Goal: Find specific page/section: Find specific page/section

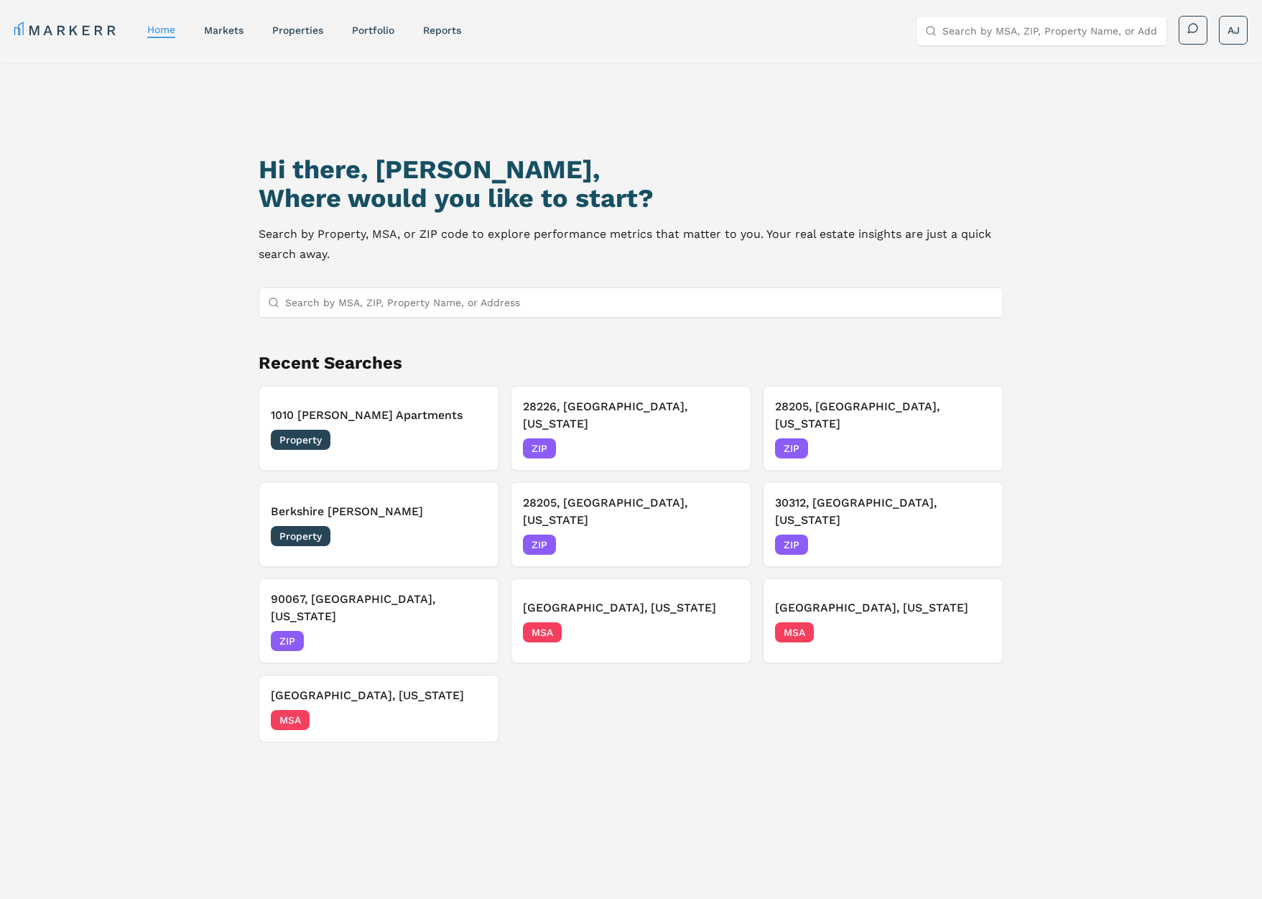
drag, startPoint x: 420, startPoint y: 315, endPoint x: 513, endPoint y: 348, distance: 98.2
click at [423, 316] on input "Search by MSA, ZIP, Property Name, or Address" at bounding box center [640, 302] width 710 height 29
click at [376, 413] on h3 "1010 [PERSON_NAME] Apartments" at bounding box center [379, 415] width 216 height 17
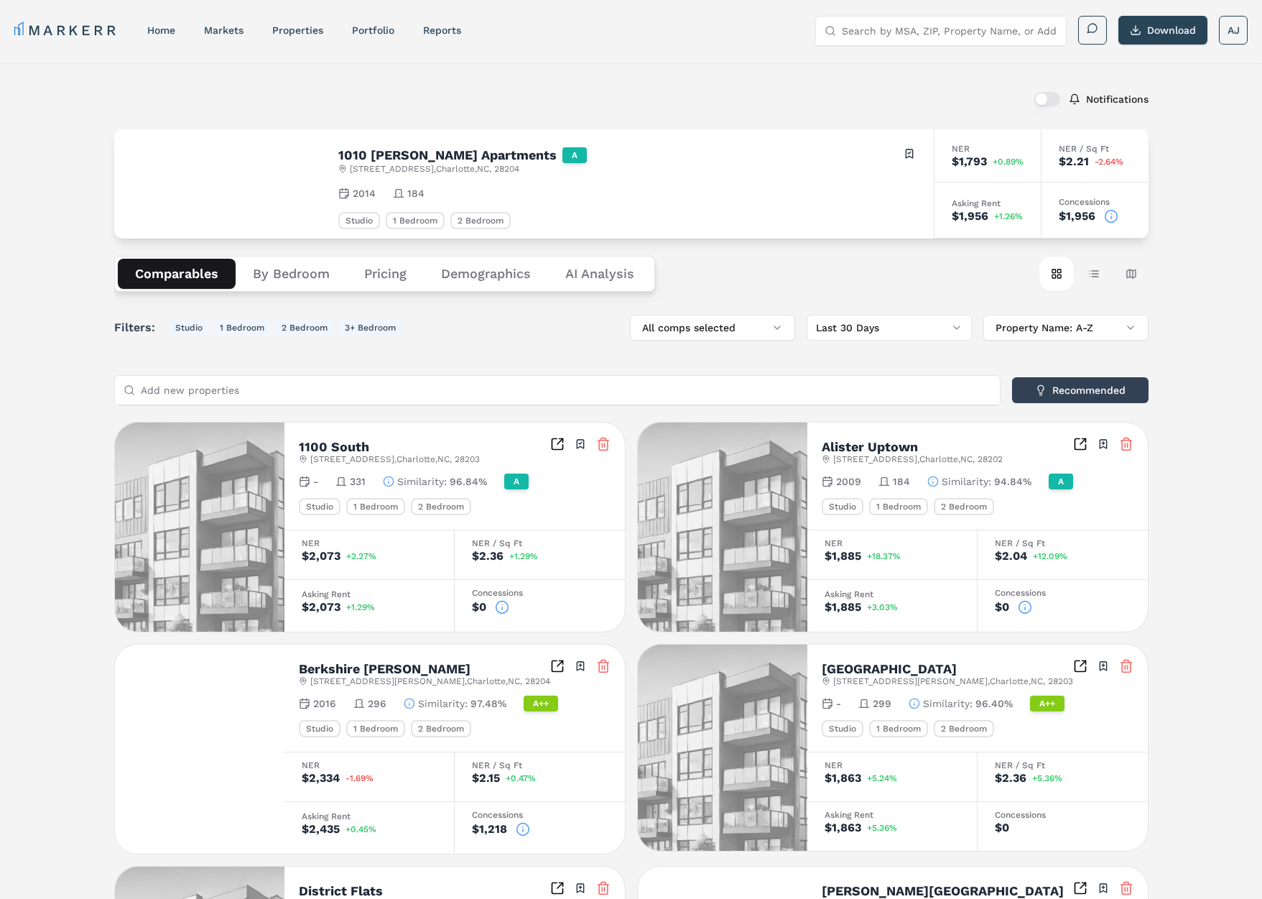
click at [488, 278] on button "Demographics" at bounding box center [486, 274] width 124 height 30
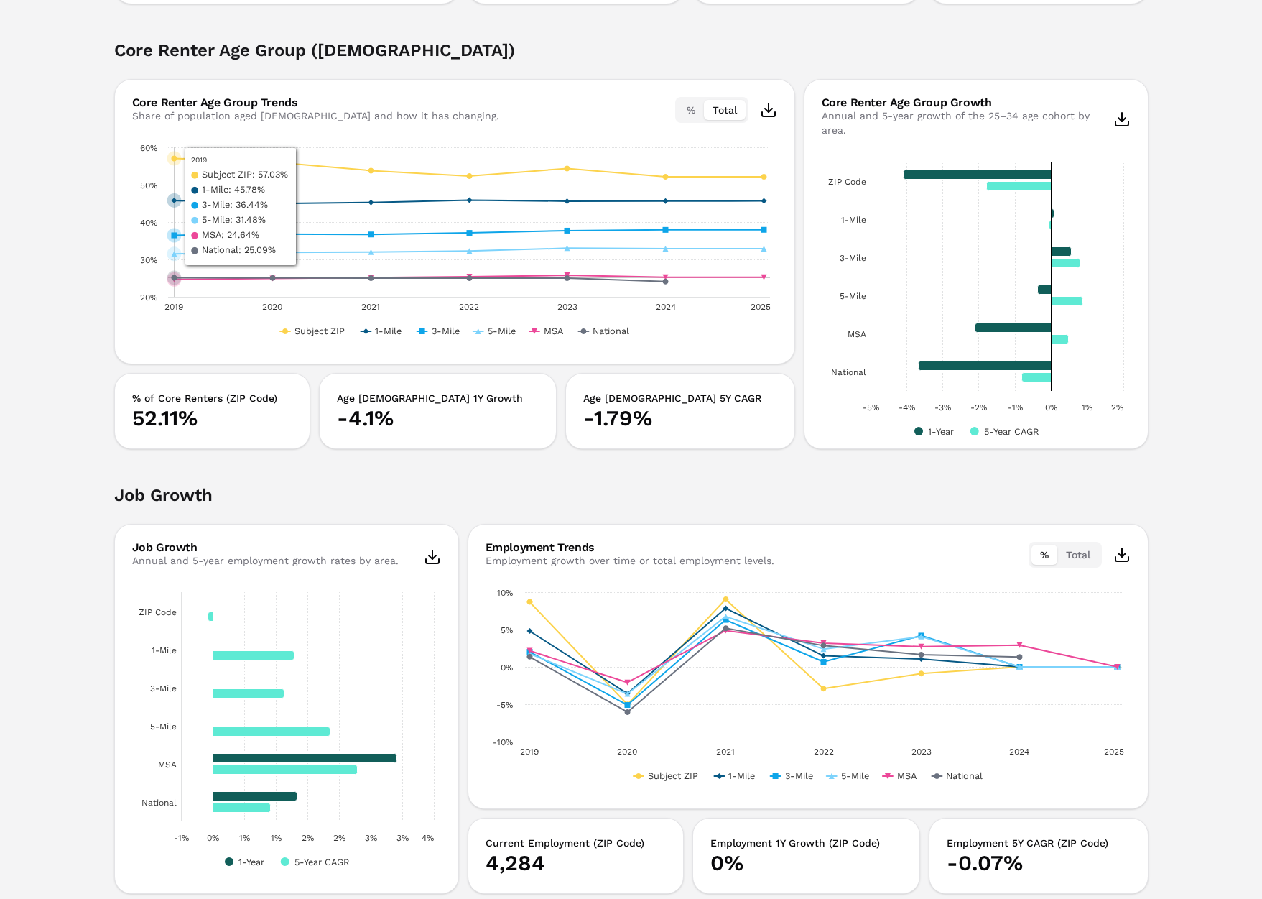
scroll to position [1253, 0]
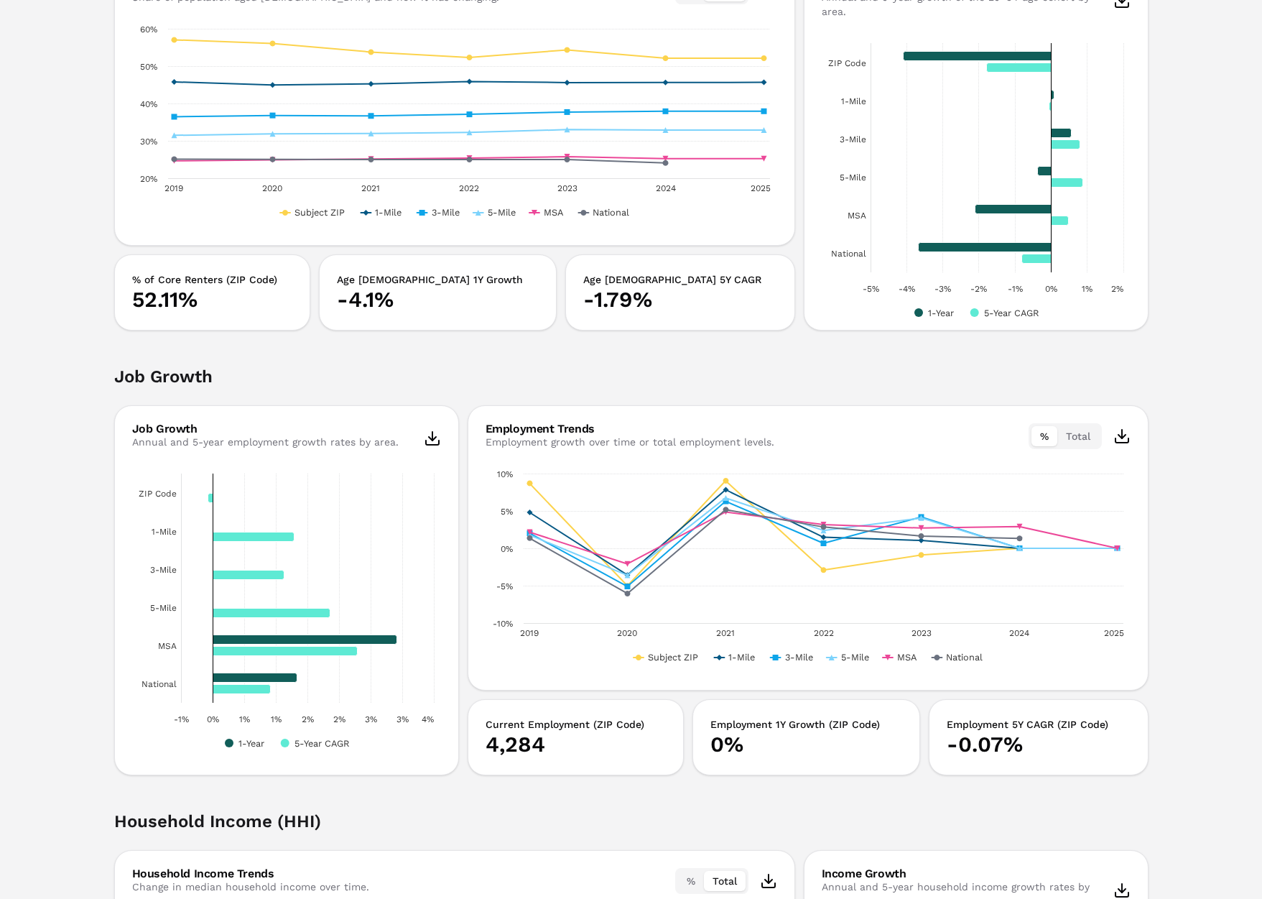
click at [98, 378] on div "Notifications 1010 [PERSON_NAME] Apartments A [STREET_ADDRESS] Toggle portfolio…" at bounding box center [631, 468] width 1262 height 3316
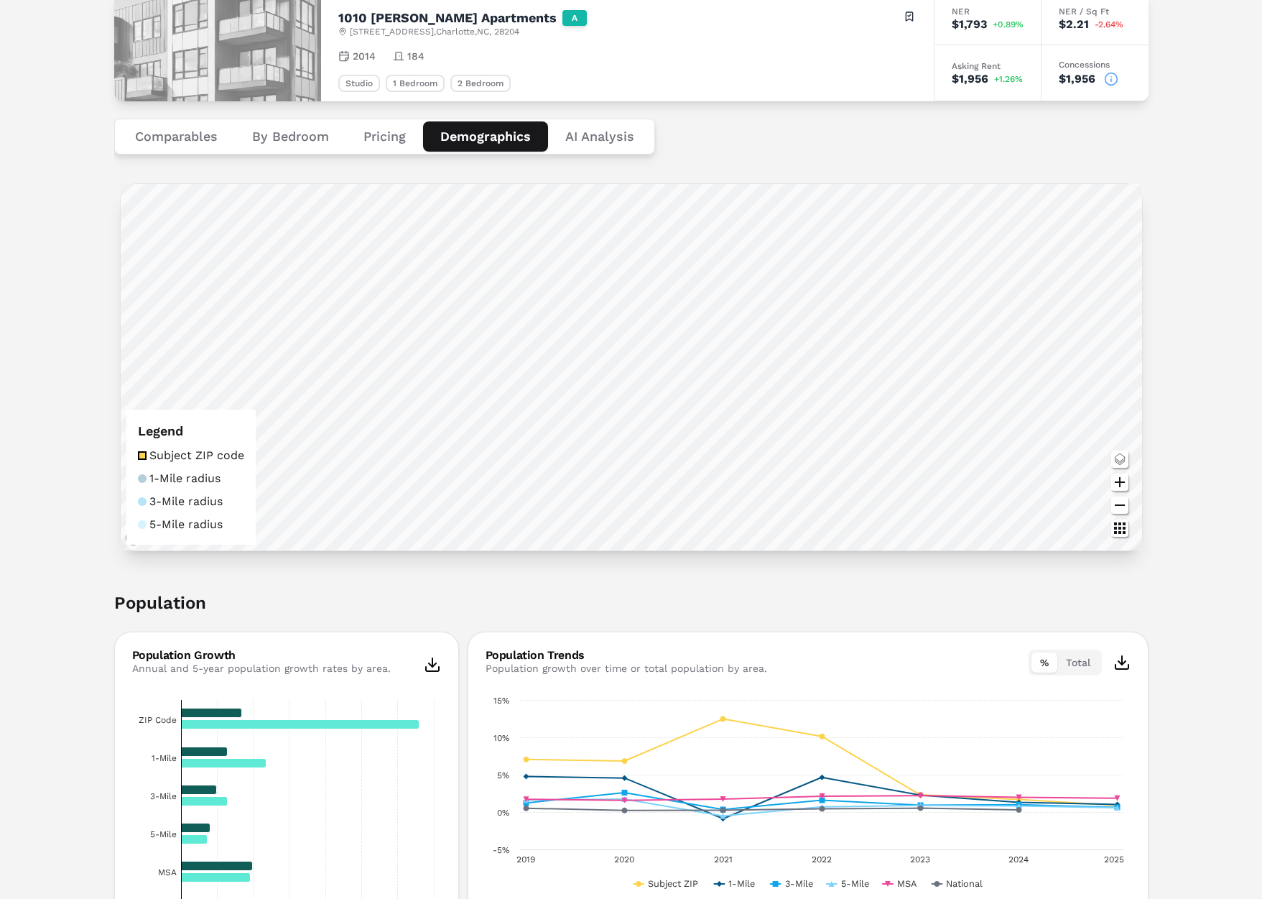
scroll to position [0, 0]
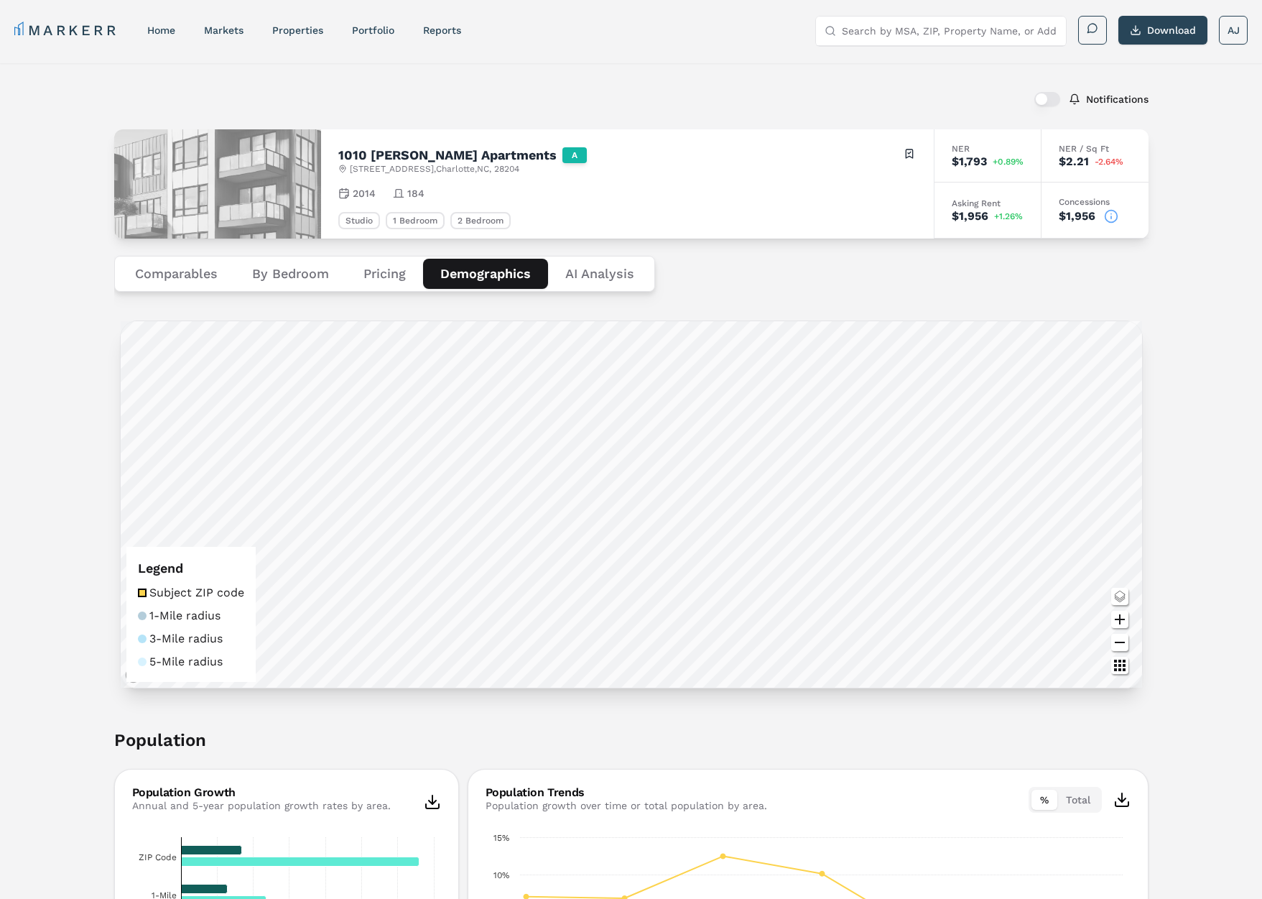
click at [167, 272] on button "Comparables" at bounding box center [176, 274] width 117 height 30
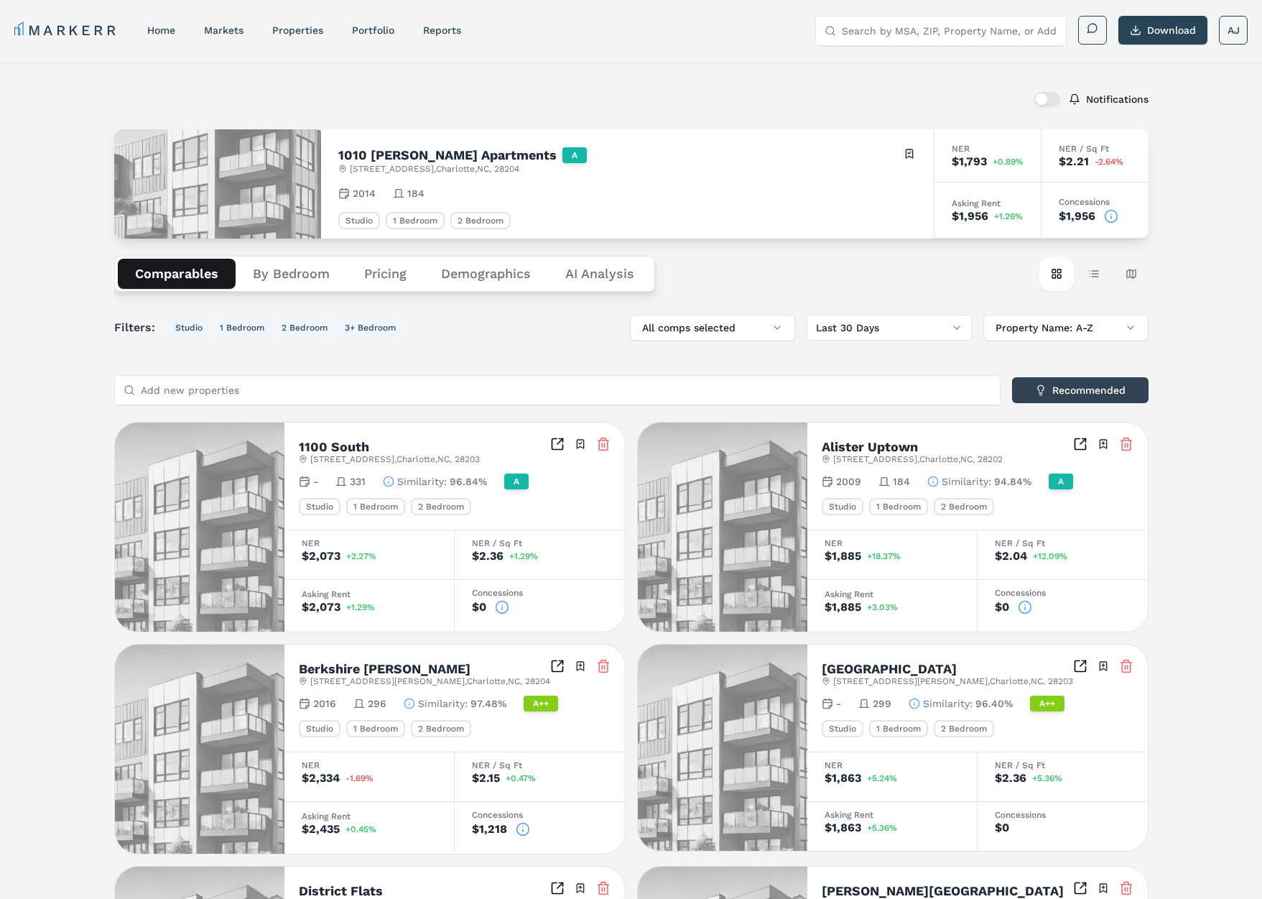
click at [285, 276] on button "By Bedroom" at bounding box center [291, 274] width 111 height 30
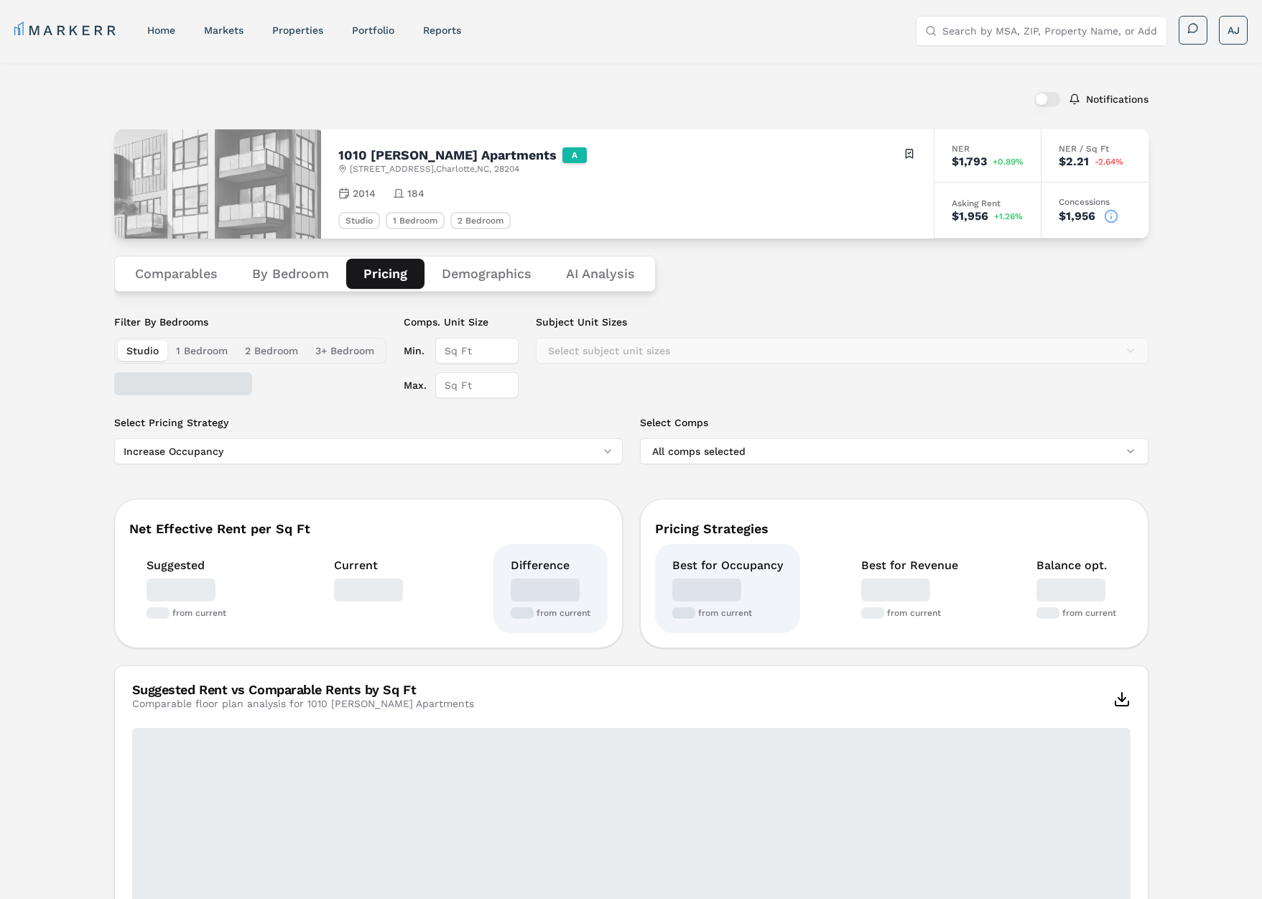
click at [394, 276] on button "Pricing" at bounding box center [385, 274] width 78 height 30
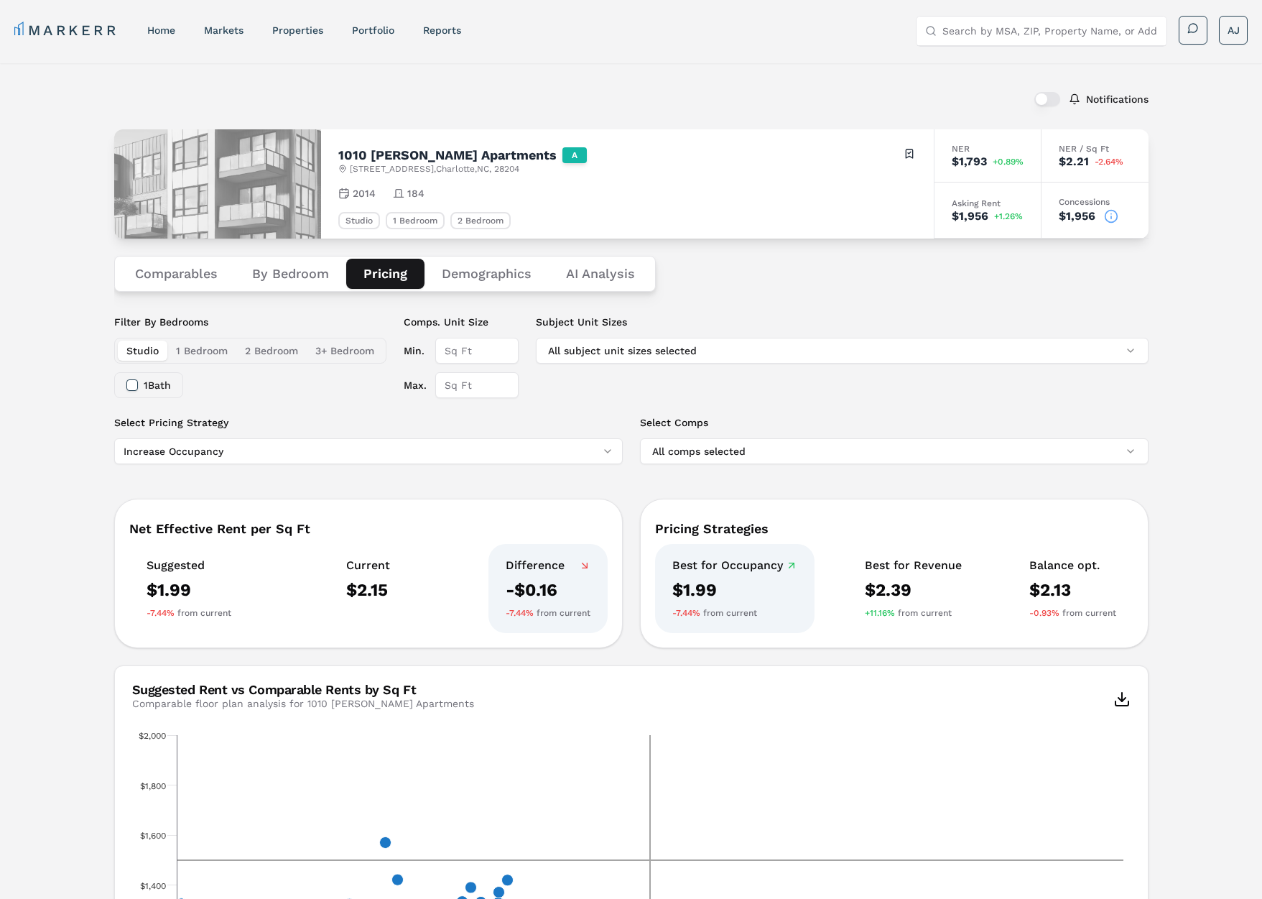
click at [285, 264] on button "By Bedroom" at bounding box center [290, 274] width 111 height 30
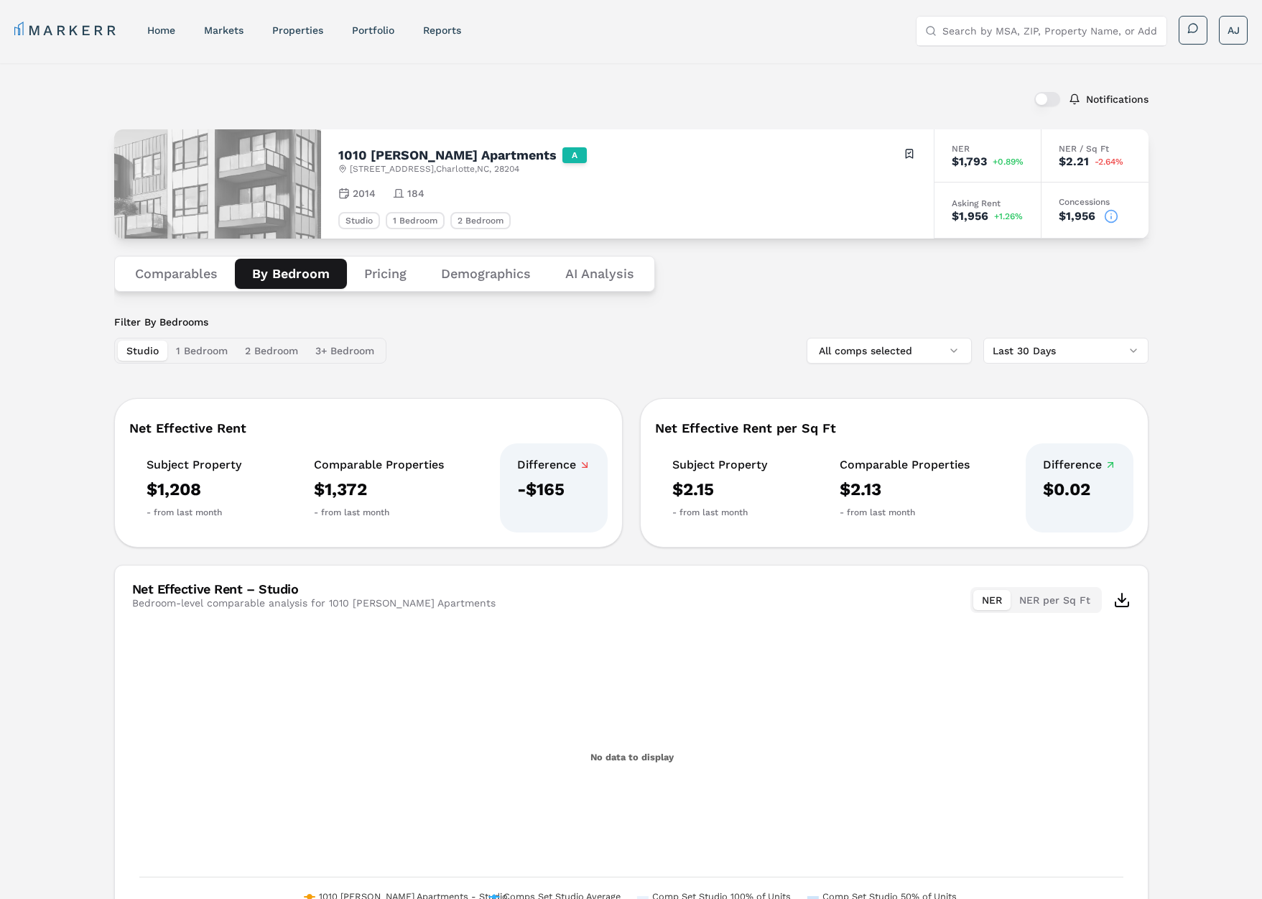
click at [185, 263] on button "Comparables" at bounding box center [176, 274] width 117 height 30
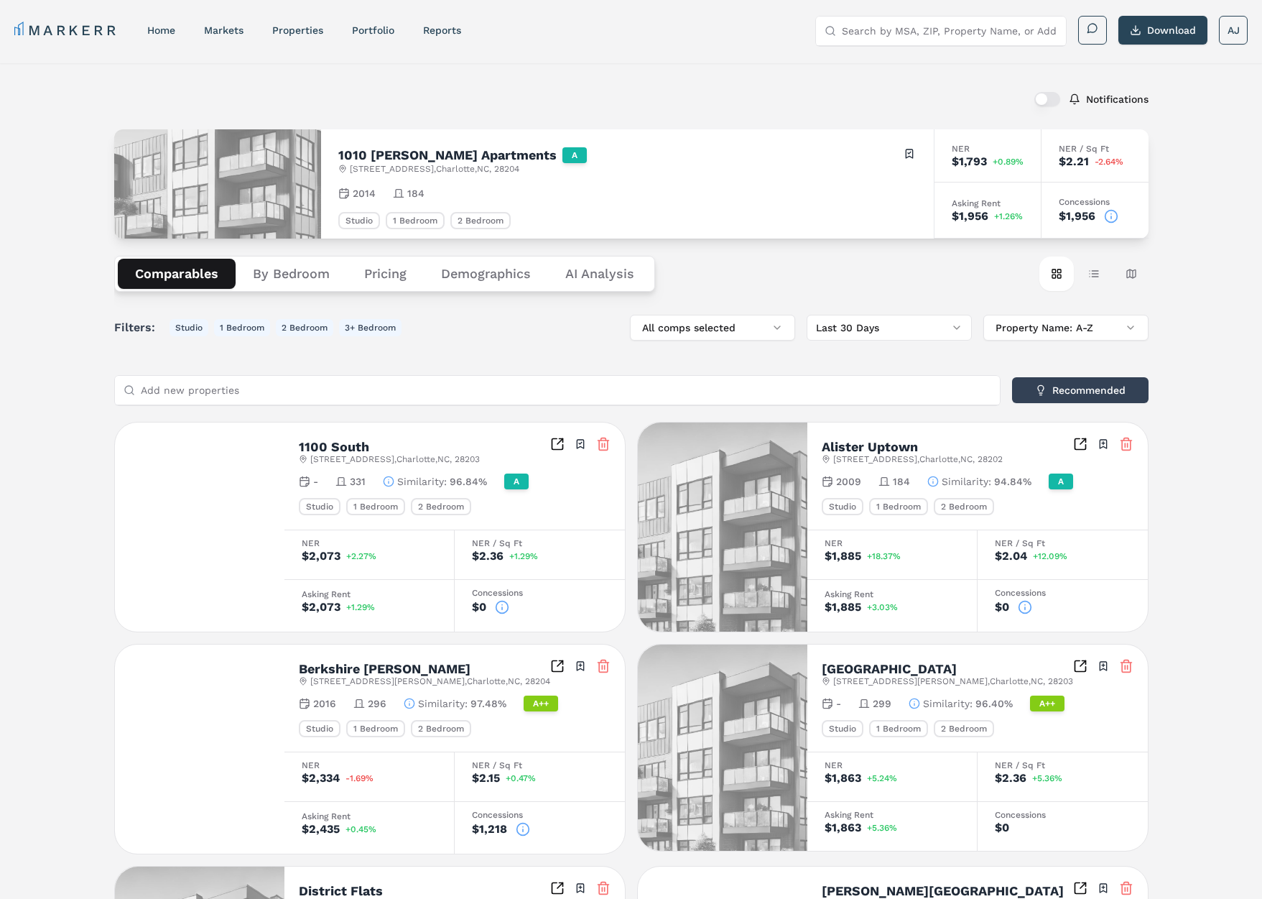
scroll to position [1, 0]
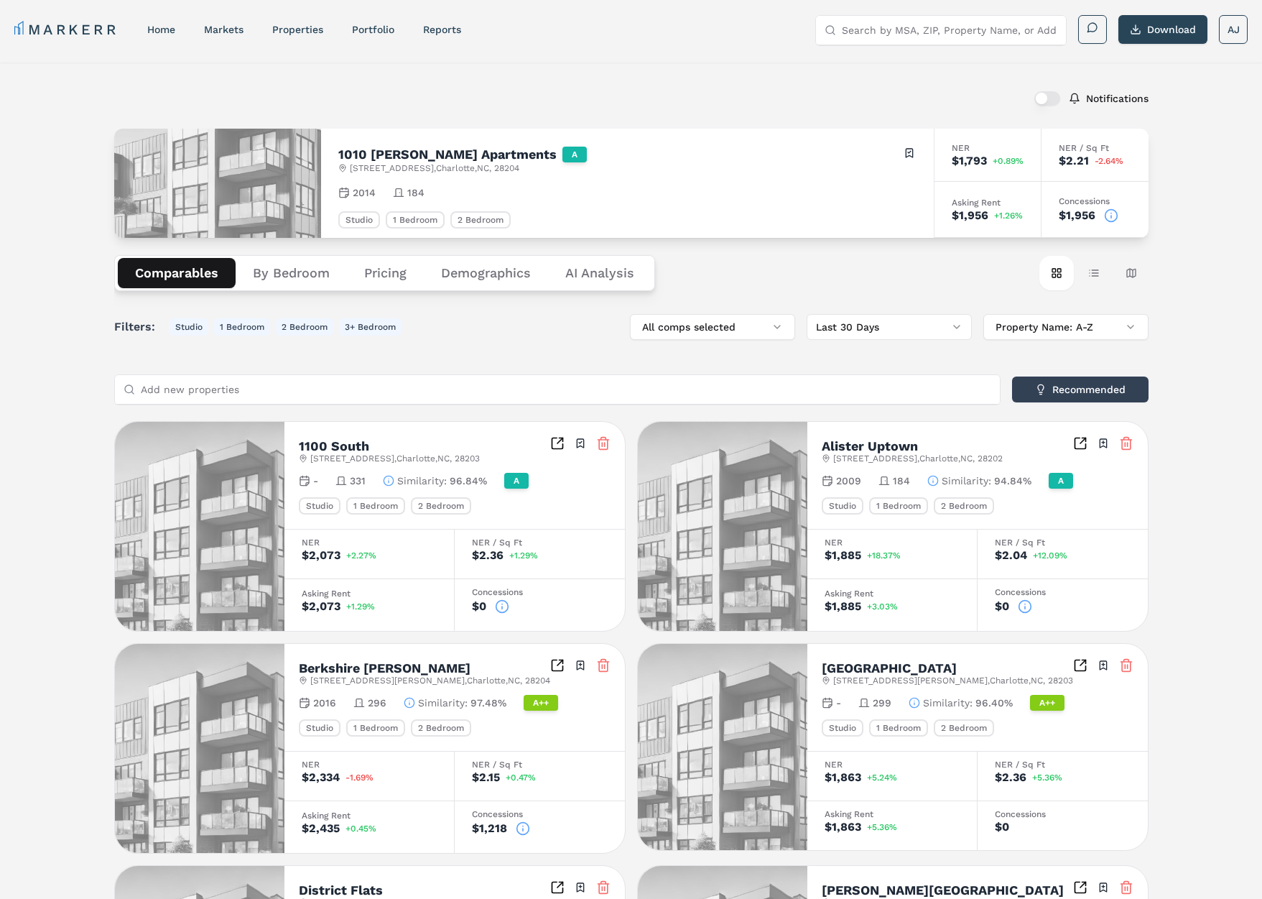
click at [293, 277] on button "By Bedroom" at bounding box center [291, 273] width 111 height 30
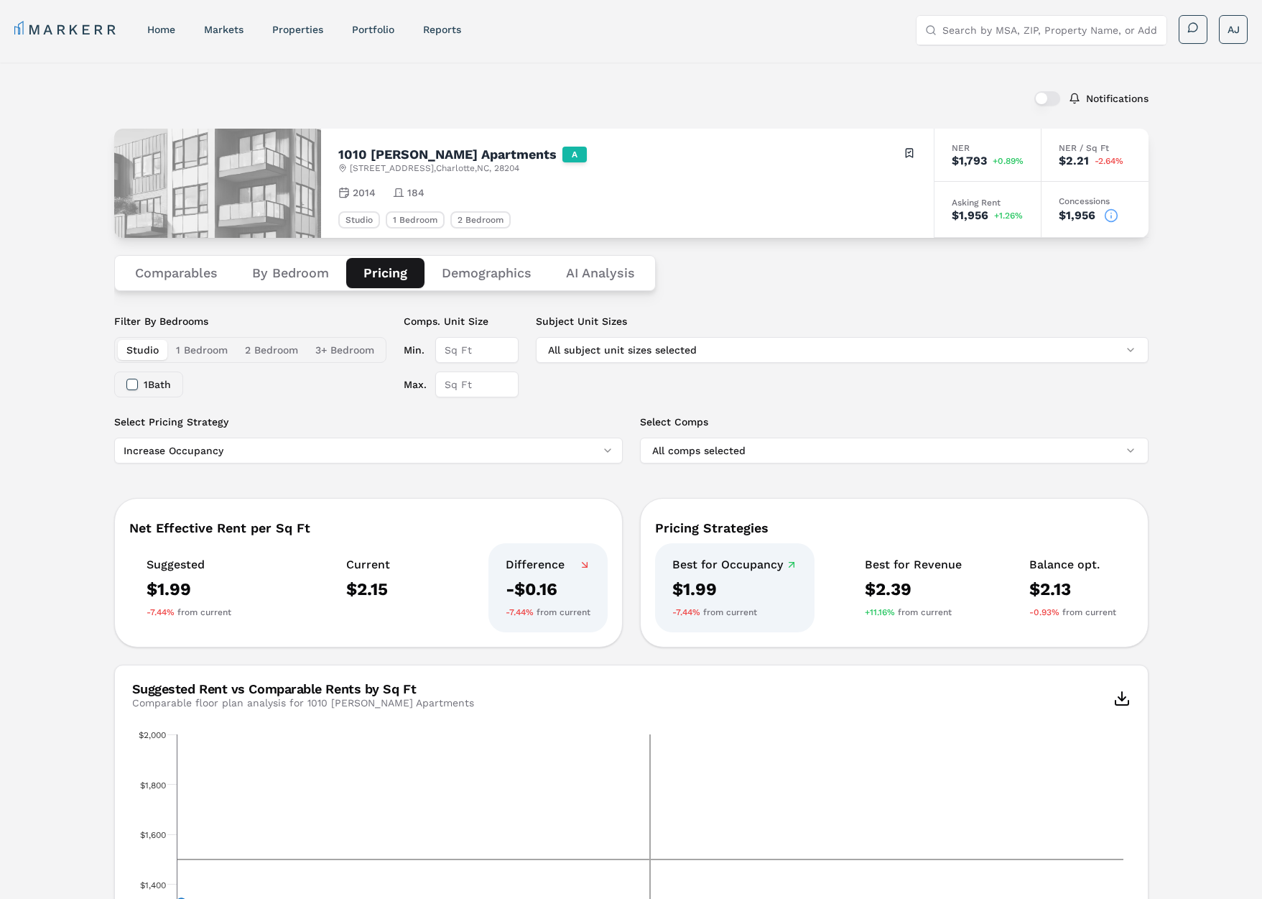
click at [392, 269] on button "Pricing" at bounding box center [385, 273] width 78 height 30
drag, startPoint x: 367, startPoint y: 19, endPoint x: 375, endPoint y: 27, distance: 10.7
click at [367, 20] on nav "MARKERR home markets properties Portfolio reports" at bounding box center [237, 29] width 447 height 20
click at [374, 28] on link "Portfolio" at bounding box center [373, 29] width 42 height 11
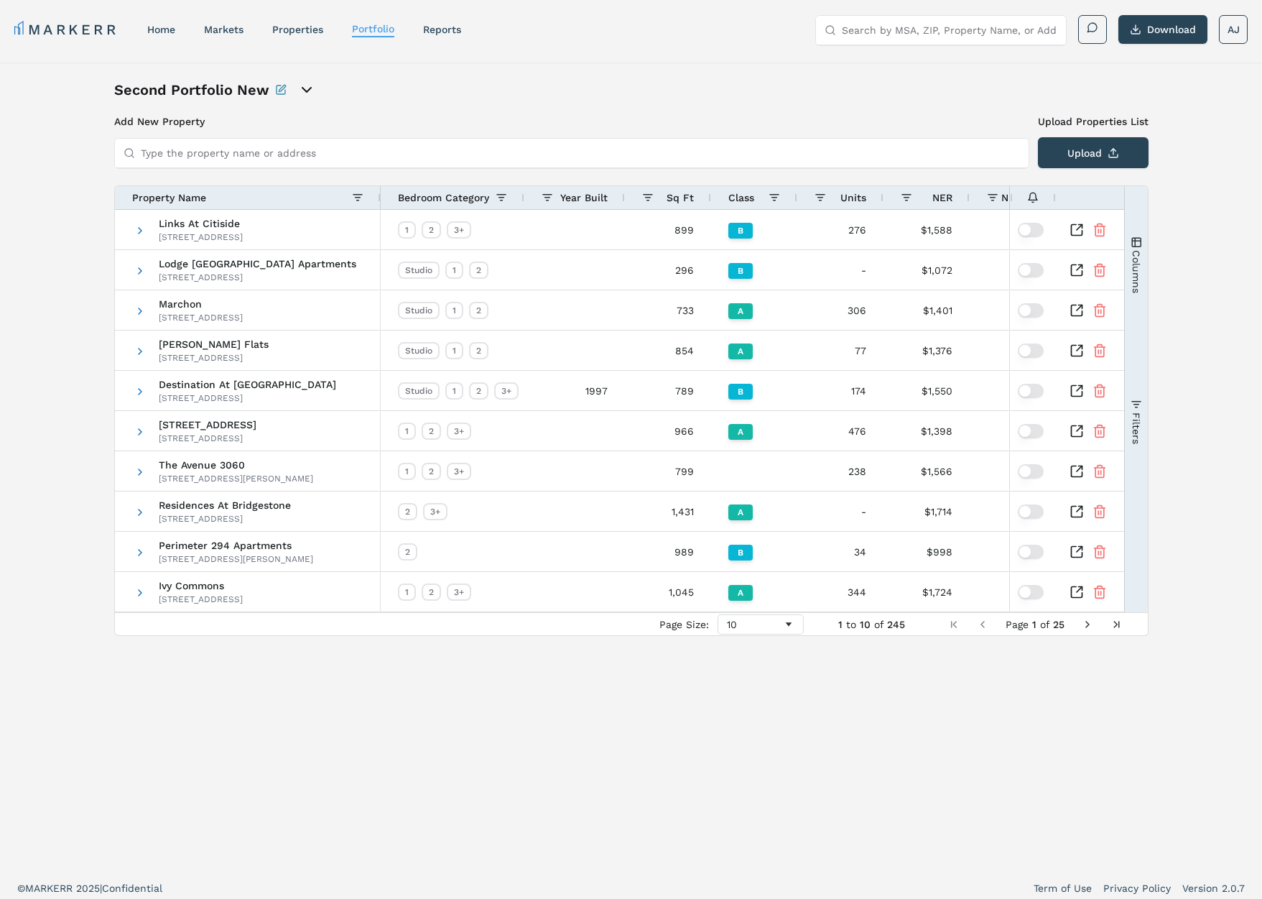
click at [310, 91] on icon "open portfolio options" at bounding box center [306, 89] width 17 height 17
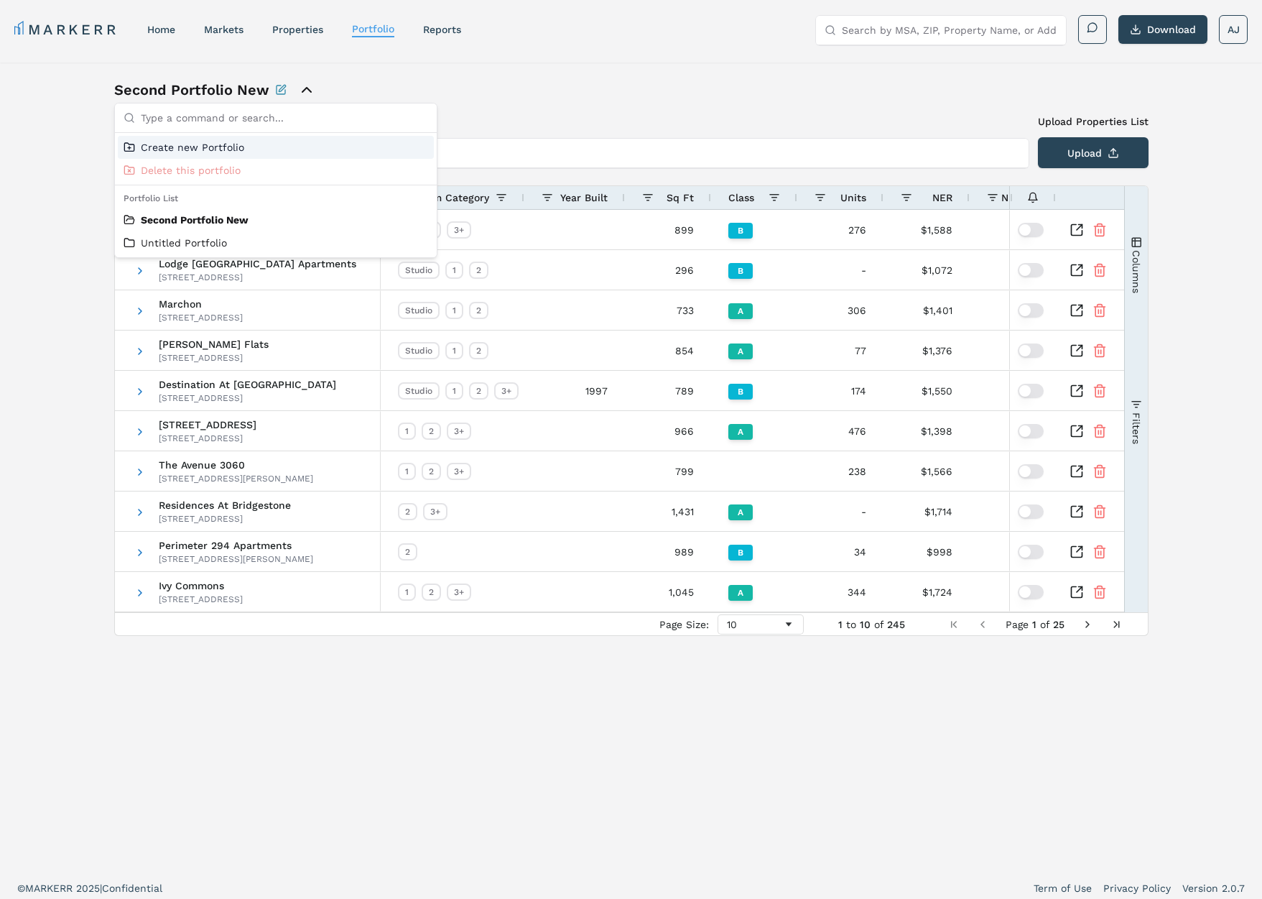
drag, startPoint x: 614, startPoint y: 74, endPoint x: 623, endPoint y: 70, distance: 9.6
click at [621, 71] on div "Second Portfolio New Add New Property Upload Properties List Type the property …" at bounding box center [631, 466] width 1262 height 807
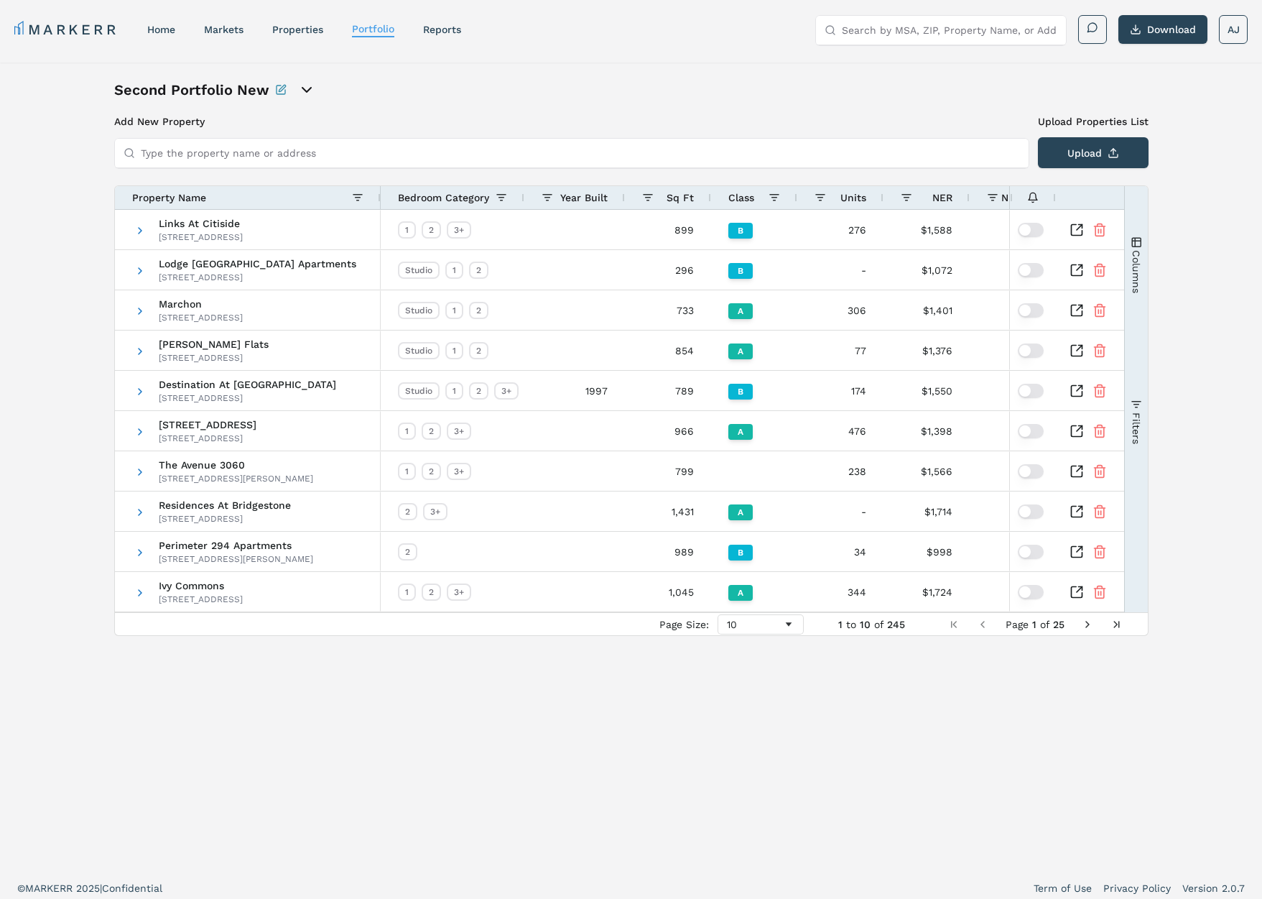
drag, startPoint x: 148, startPoint y: 29, endPoint x: 157, endPoint y: 28, distance: 9.4
click at [151, 29] on link "home" at bounding box center [161, 29] width 28 height 11
